Goal: Transaction & Acquisition: Purchase product/service

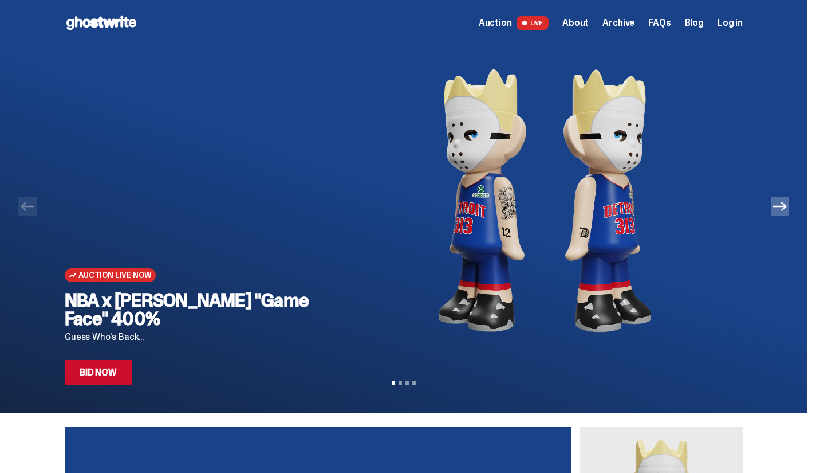
click at [82, 366] on link "Bid Now" at bounding box center [98, 372] width 67 height 25
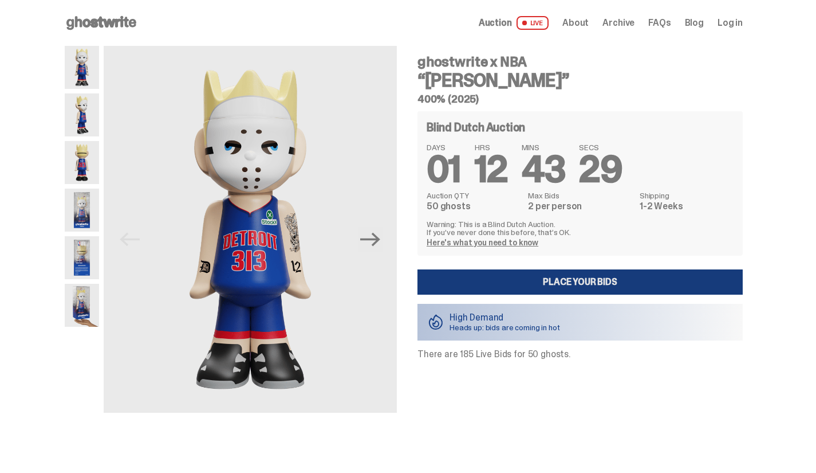
click at [497, 282] on link "Place your Bids" at bounding box center [580, 281] width 325 height 25
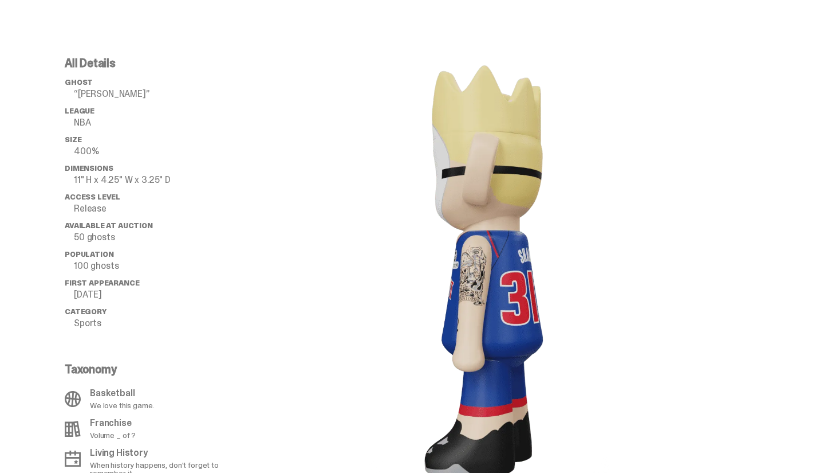
scroll to position [673, 0]
